Goal: Information Seeking & Learning: Learn about a topic

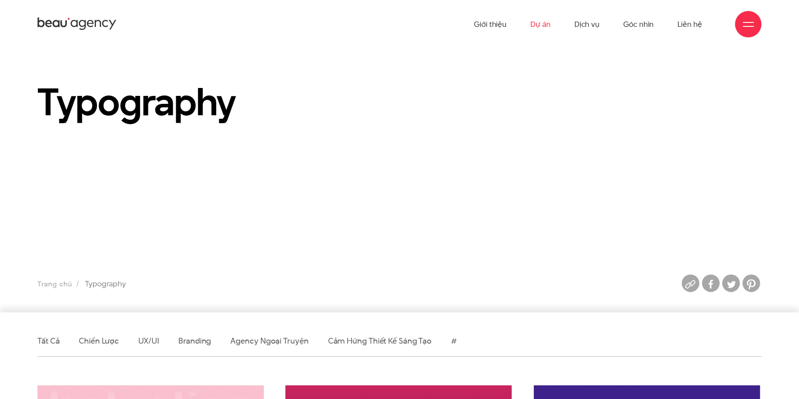
click at [544, 23] on link "Dự án" at bounding box center [540, 24] width 20 height 48
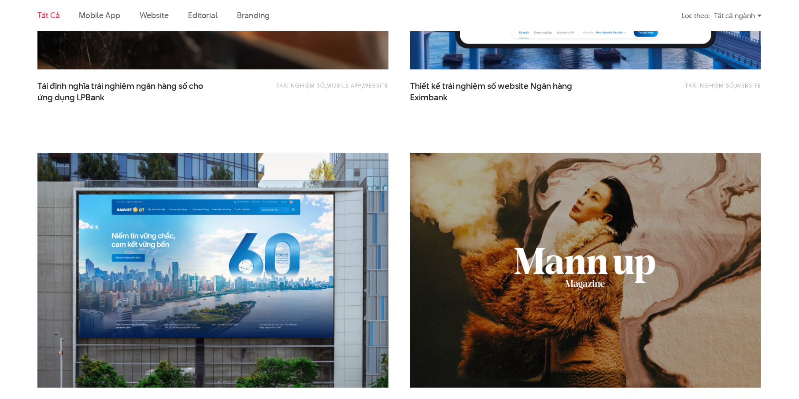
scroll to position [661, 0]
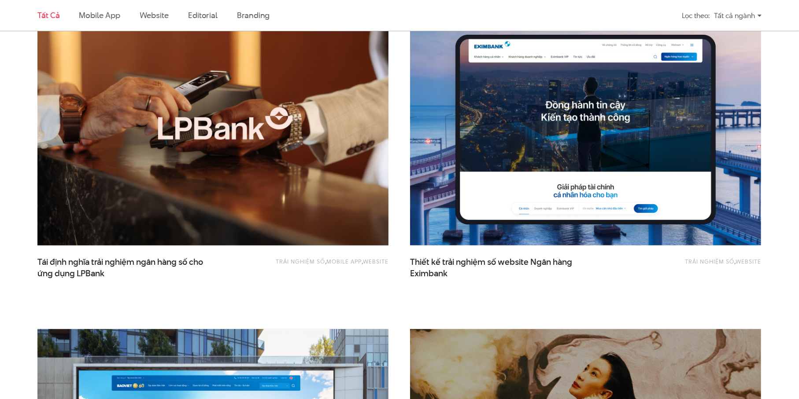
click at [136, 104] on img at bounding box center [213, 128] width 386 height 258
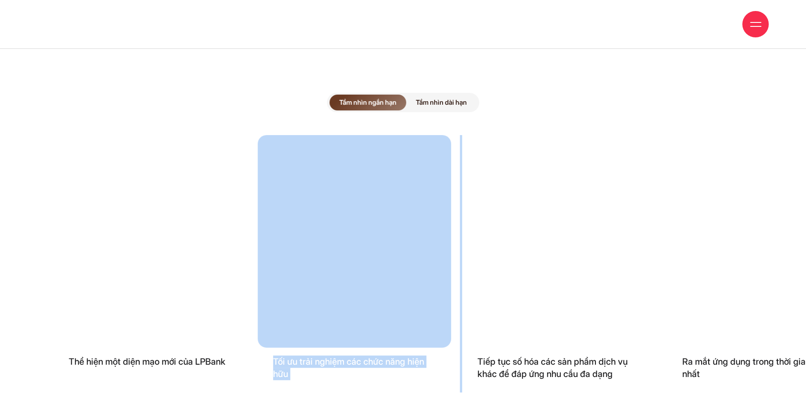
drag, startPoint x: 530, startPoint y: 217, endPoint x: 375, endPoint y: 216, distance: 154.6
click at [375, 216] on div "Thể hiện một diện mạo mới của LPBank Tối ưu trải nghiệm các chức năng hiện hữu …" at bounding box center [402, 264] width 699 height 258
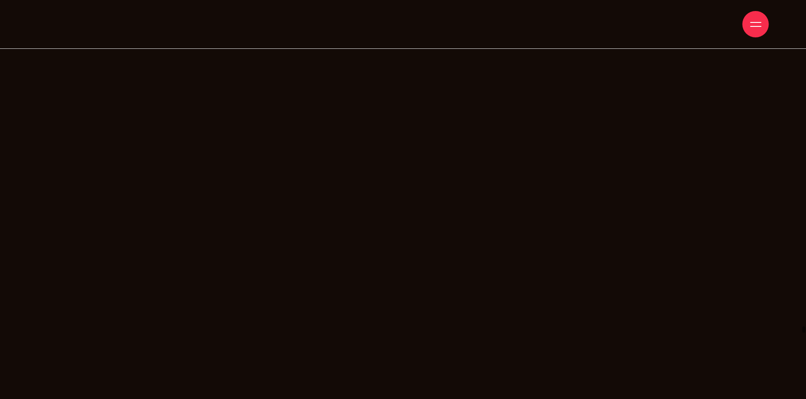
drag, startPoint x: 802, startPoint y: 132, endPoint x: 684, endPoint y: 399, distance: 291.8
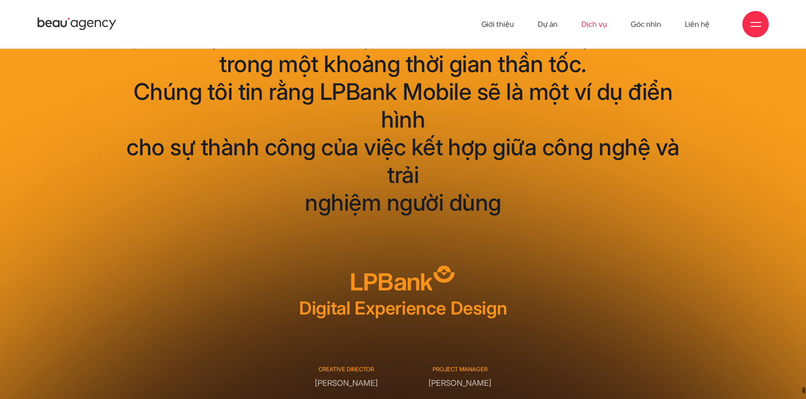
click at [591, 17] on link "Dịch vụ" at bounding box center [593, 24] width 25 height 48
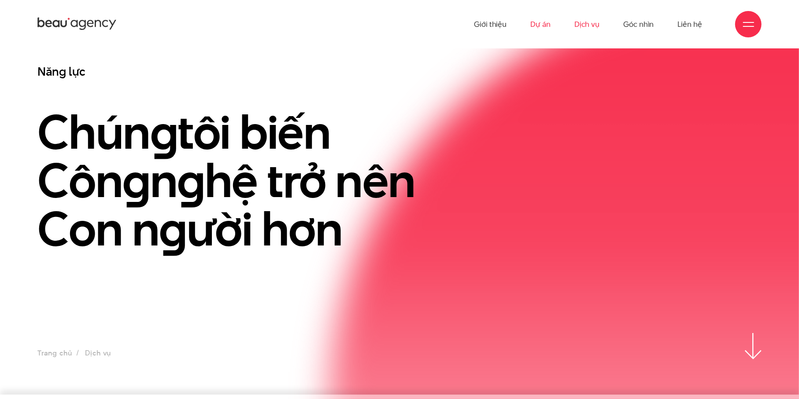
click at [543, 26] on link "Dự án" at bounding box center [540, 24] width 20 height 48
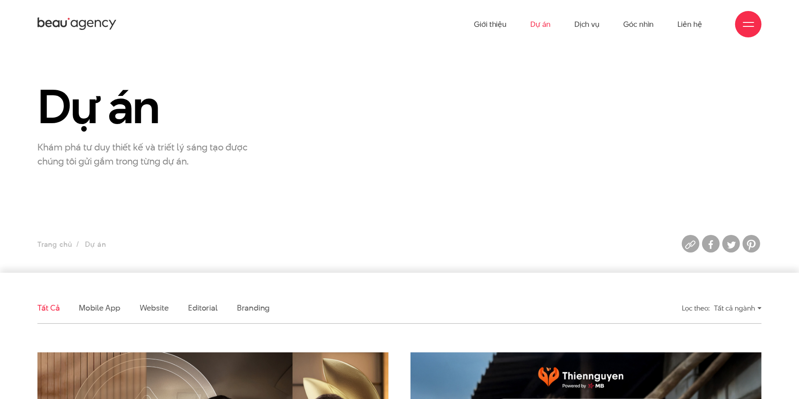
scroll to position [132, 0]
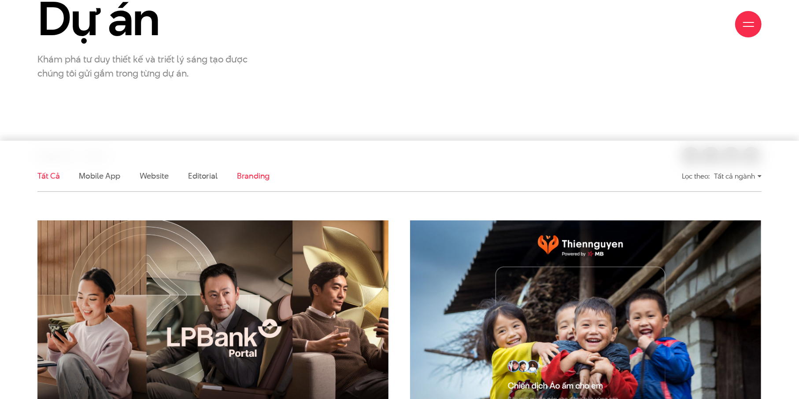
click at [239, 180] on link "Branding" at bounding box center [253, 175] width 33 height 11
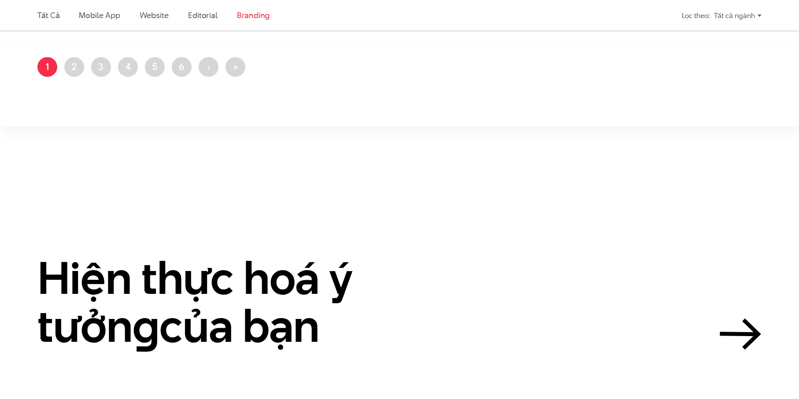
scroll to position [1160, 0]
